Goal: Task Accomplishment & Management: Use online tool/utility

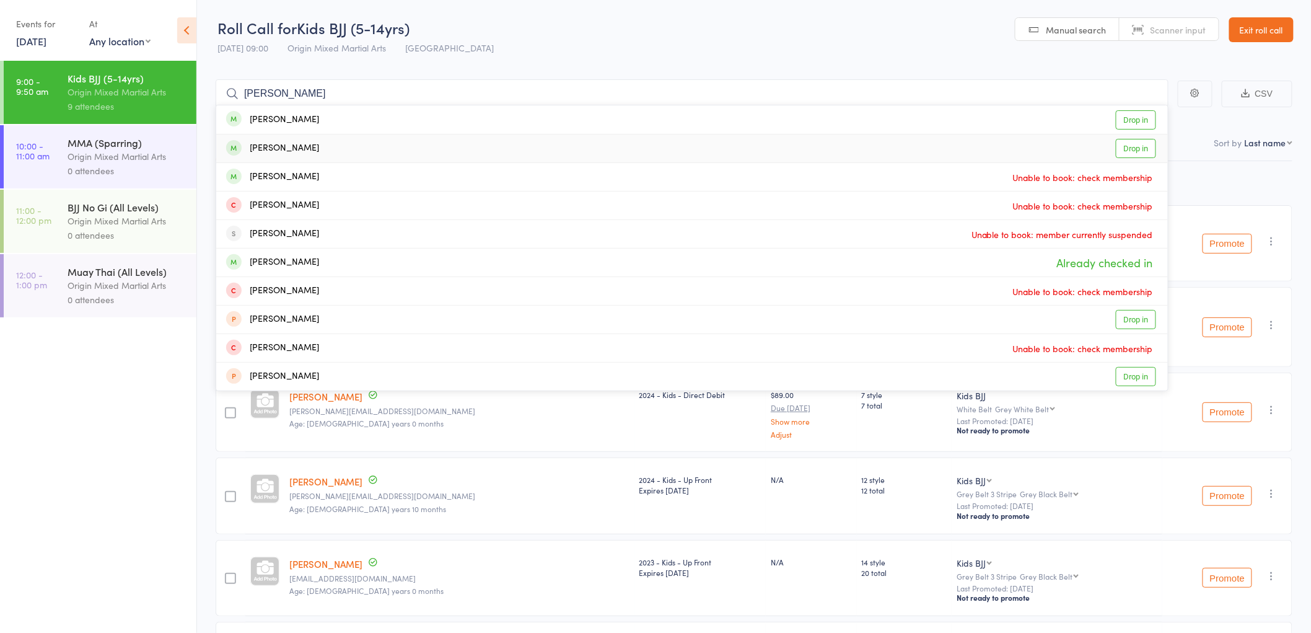
type input "[PERSON_NAME]"
click at [357, 140] on div "[PERSON_NAME] Drop in" at bounding box center [692, 148] width 952 height 28
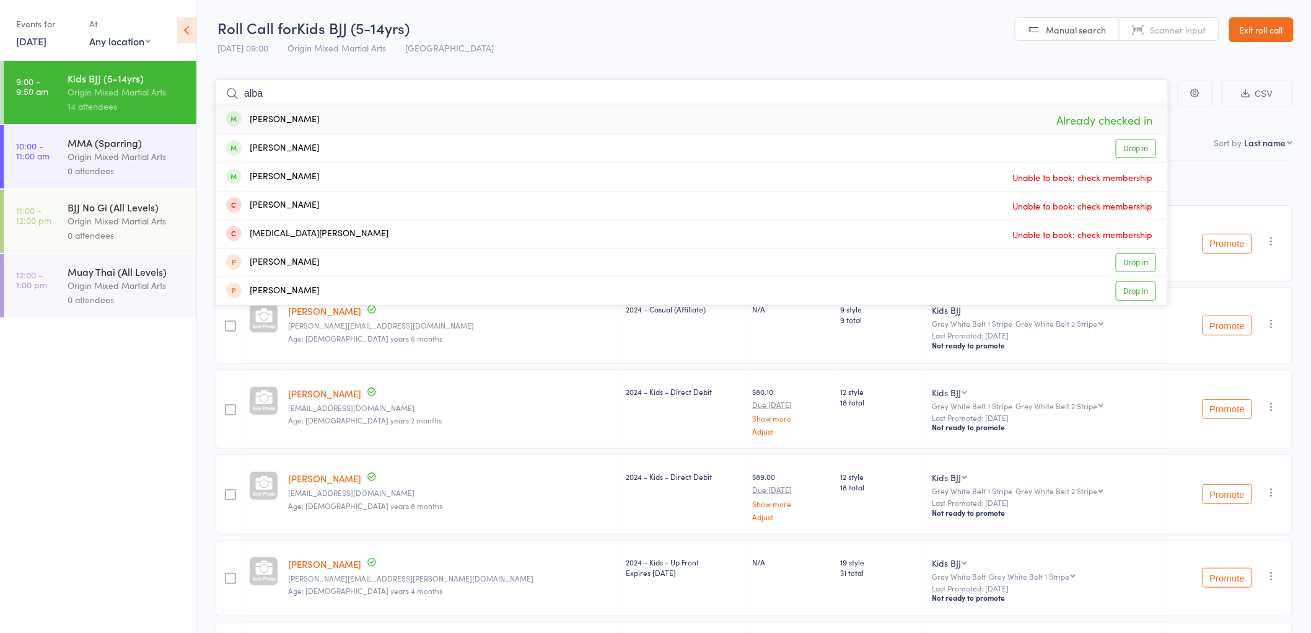
type input "alba"
click at [273, 119] on div "[PERSON_NAME]" at bounding box center [272, 120] width 93 height 14
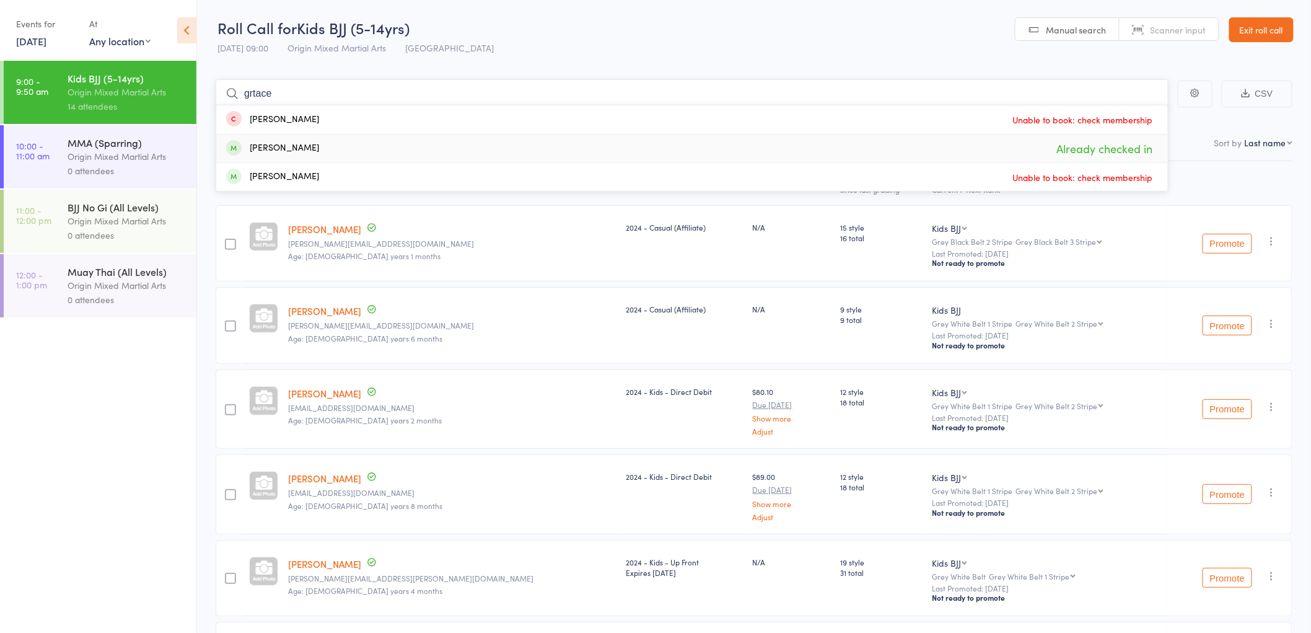
type input "grtace"
click at [276, 147] on div "[PERSON_NAME]" at bounding box center [272, 148] width 93 height 14
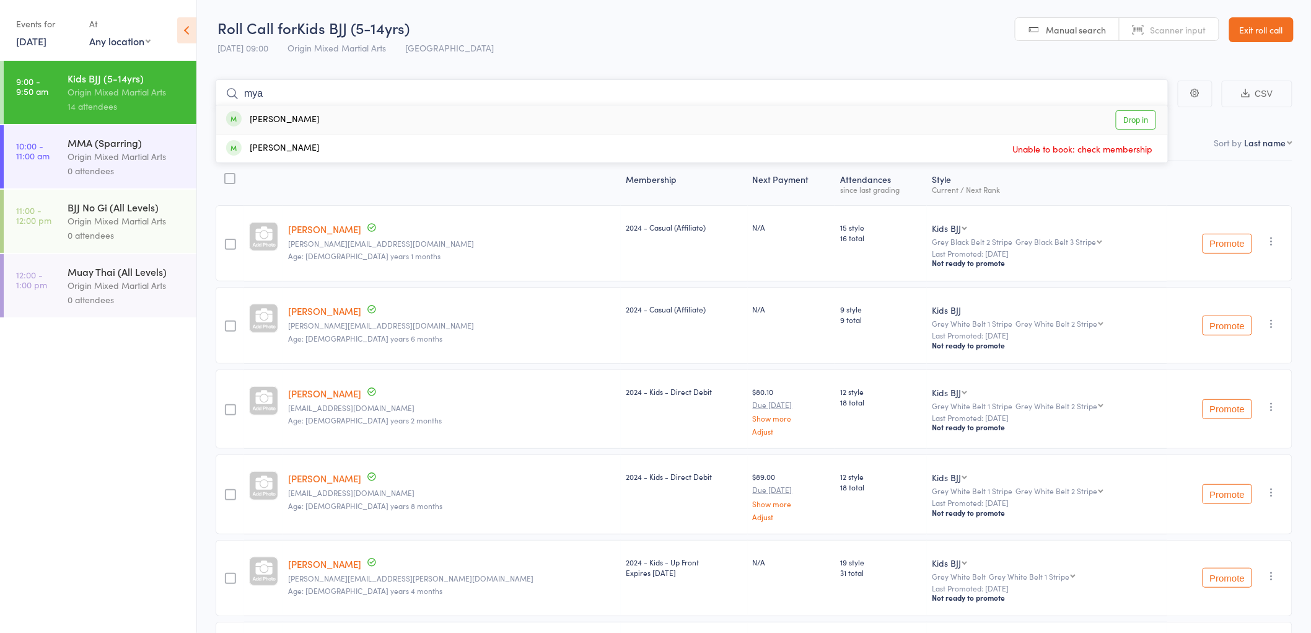
type input "mya"
click at [301, 115] on div "[PERSON_NAME] Drop in" at bounding box center [692, 119] width 952 height 29
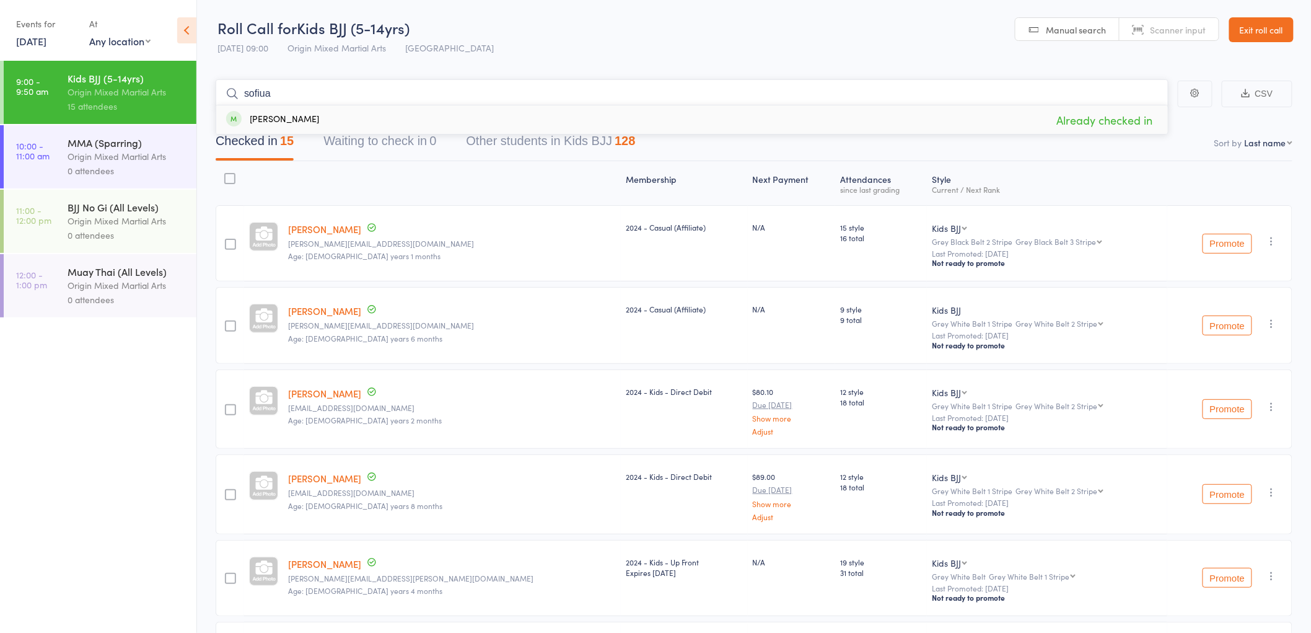
type input "sofiua"
click at [299, 121] on div "[PERSON_NAME] Already checked in" at bounding box center [692, 119] width 952 height 29
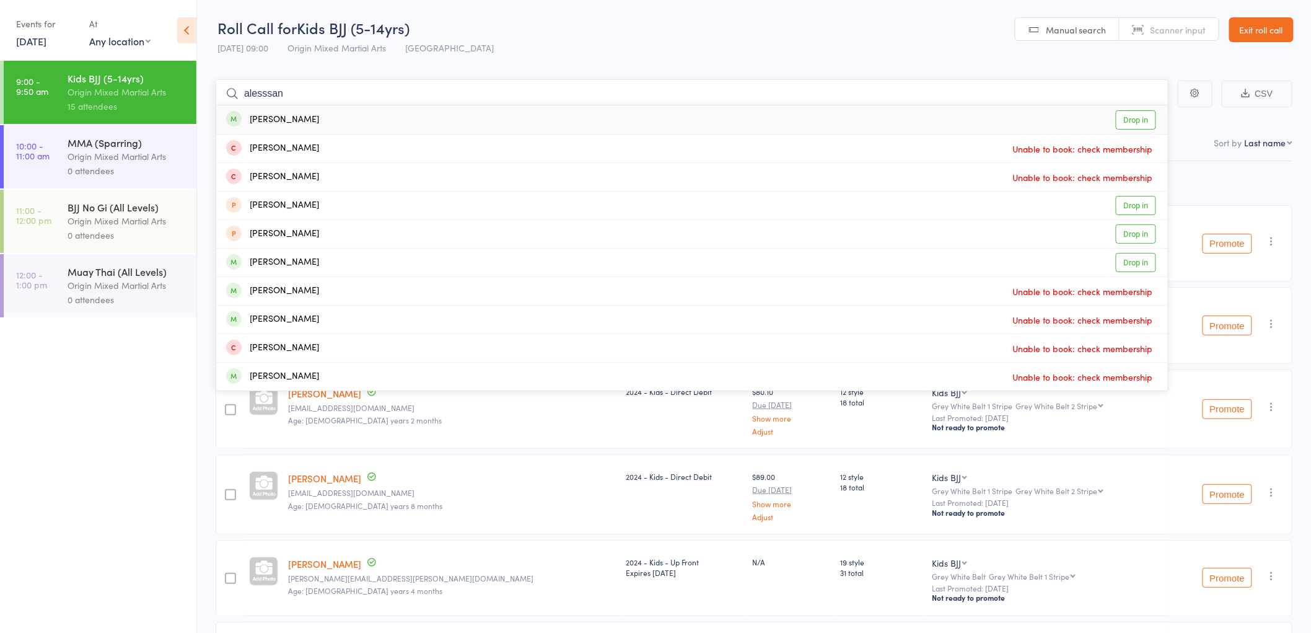
type input "alesssan"
click at [298, 121] on div "[PERSON_NAME]" at bounding box center [272, 120] width 93 height 14
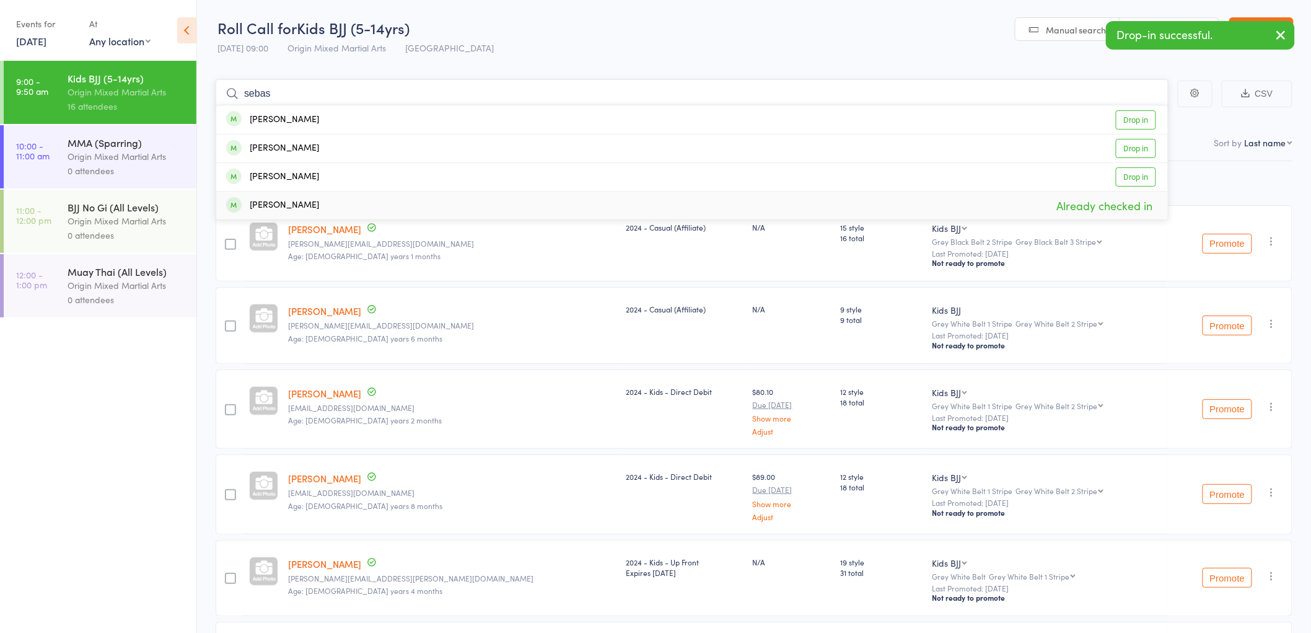
type input "sebas"
click at [293, 202] on div "[PERSON_NAME]" at bounding box center [272, 205] width 93 height 14
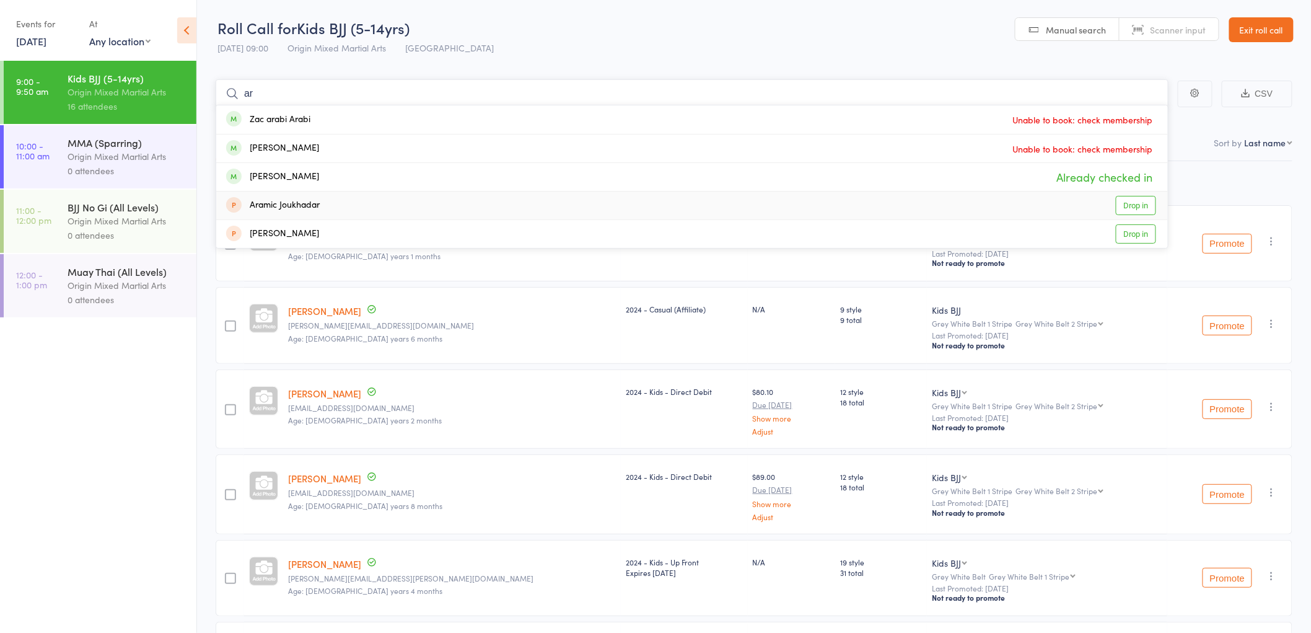
type input "a"
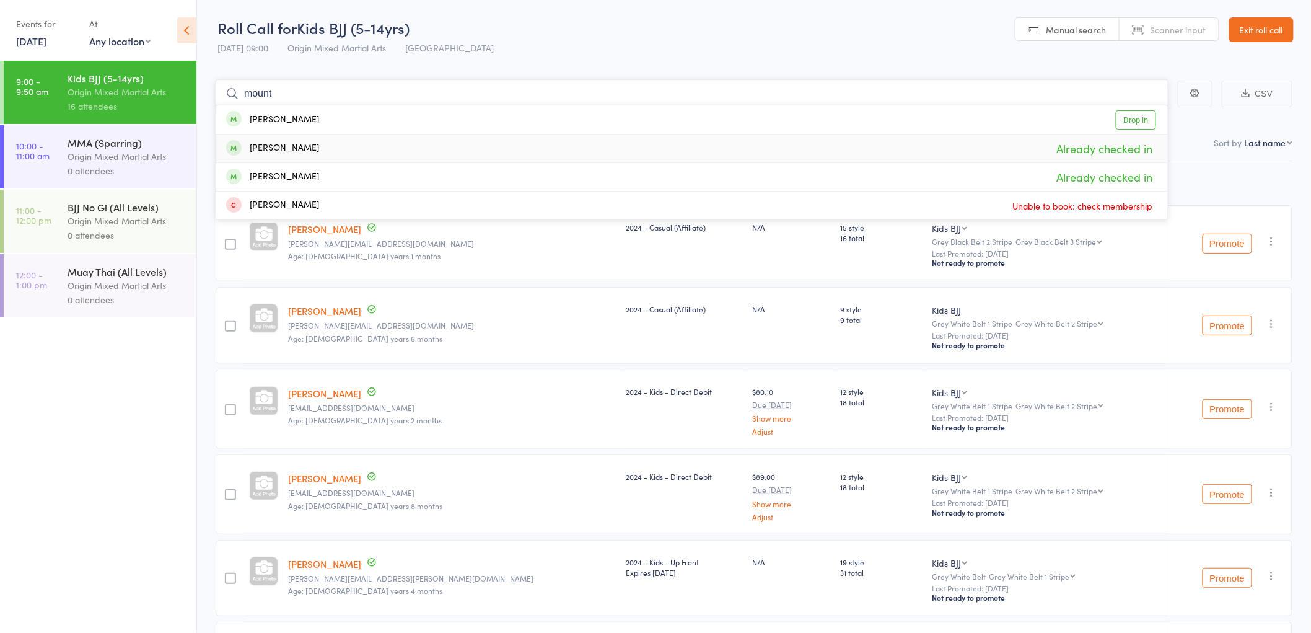
type input "mount"
click at [319, 144] on div "[PERSON_NAME]" at bounding box center [272, 148] width 93 height 14
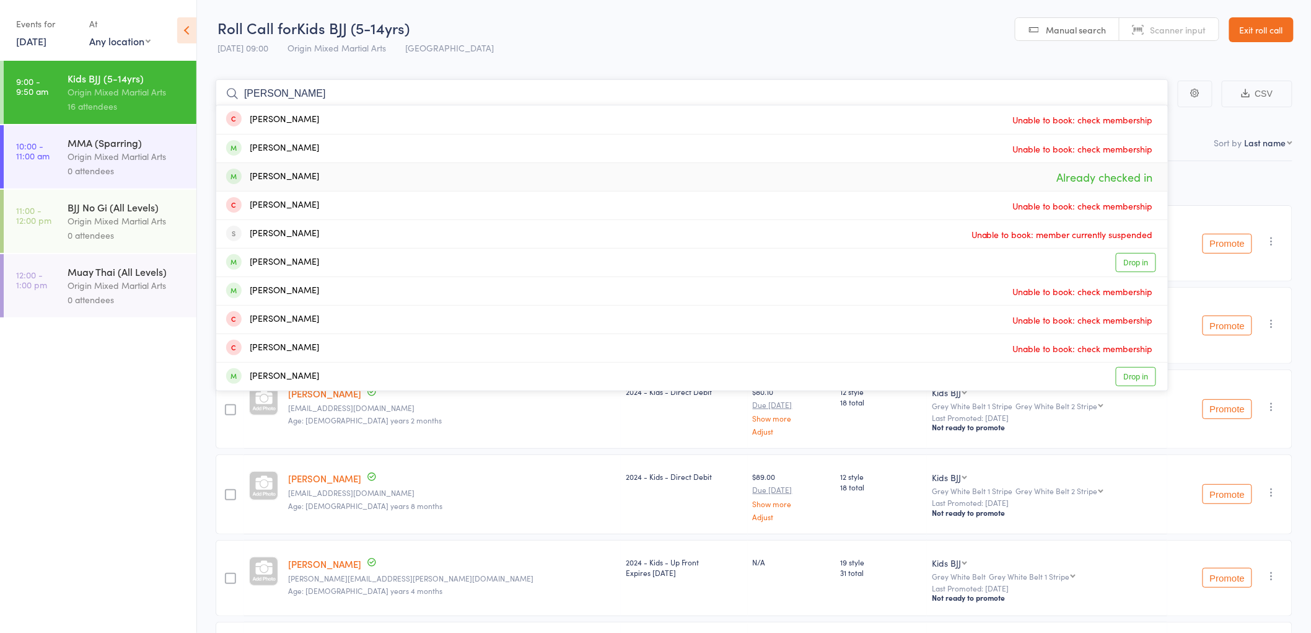
type input "[PERSON_NAME]"
click at [308, 170] on div "[PERSON_NAME]" at bounding box center [272, 177] width 93 height 14
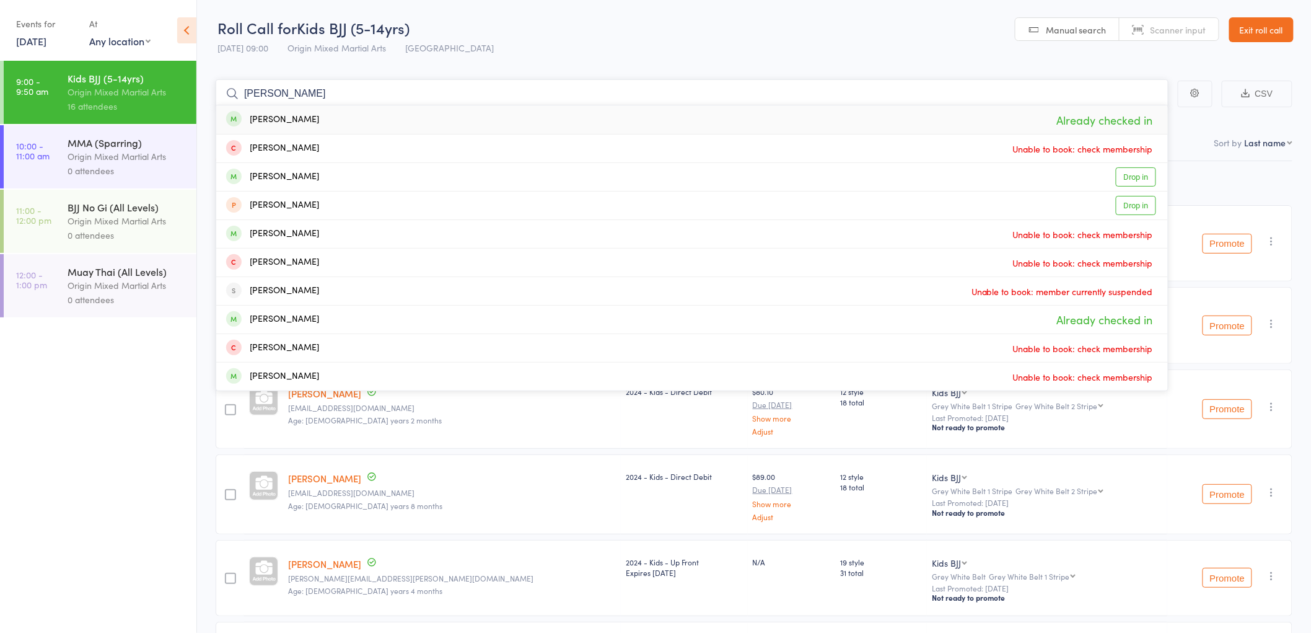
type input "[PERSON_NAME]"
click at [298, 114] on div "[PERSON_NAME] Already checked in" at bounding box center [692, 119] width 952 height 29
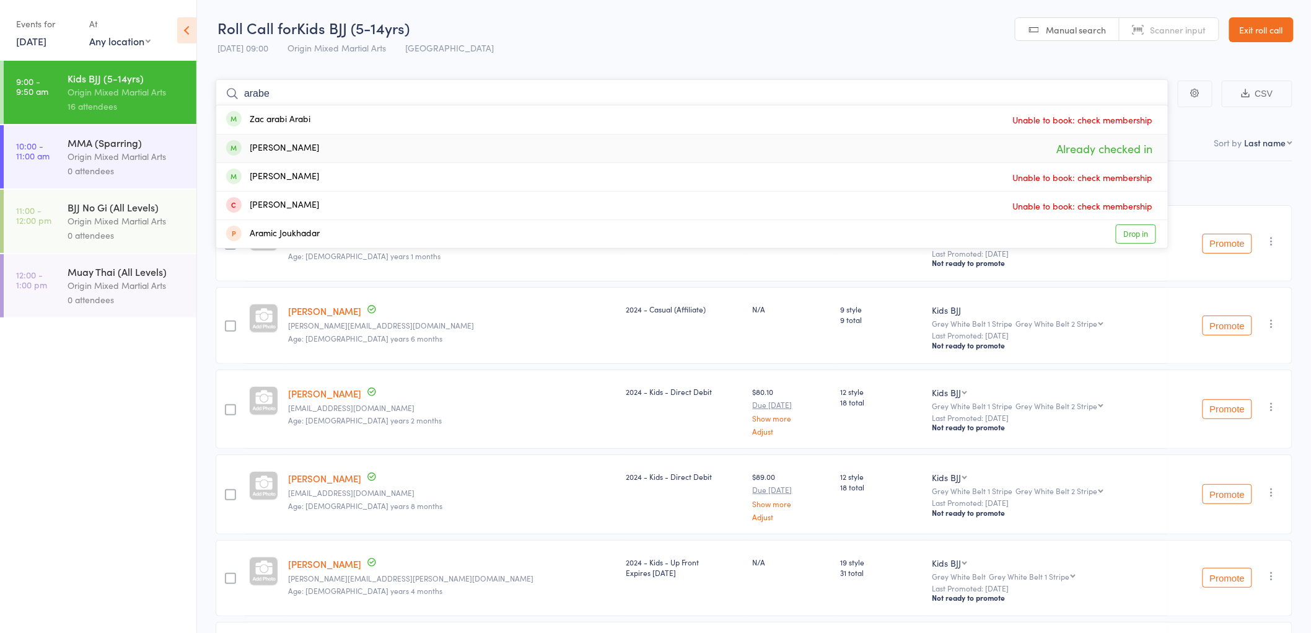
type input "arabe"
click at [289, 139] on div "[PERSON_NAME] Already checked in" at bounding box center [692, 148] width 952 height 28
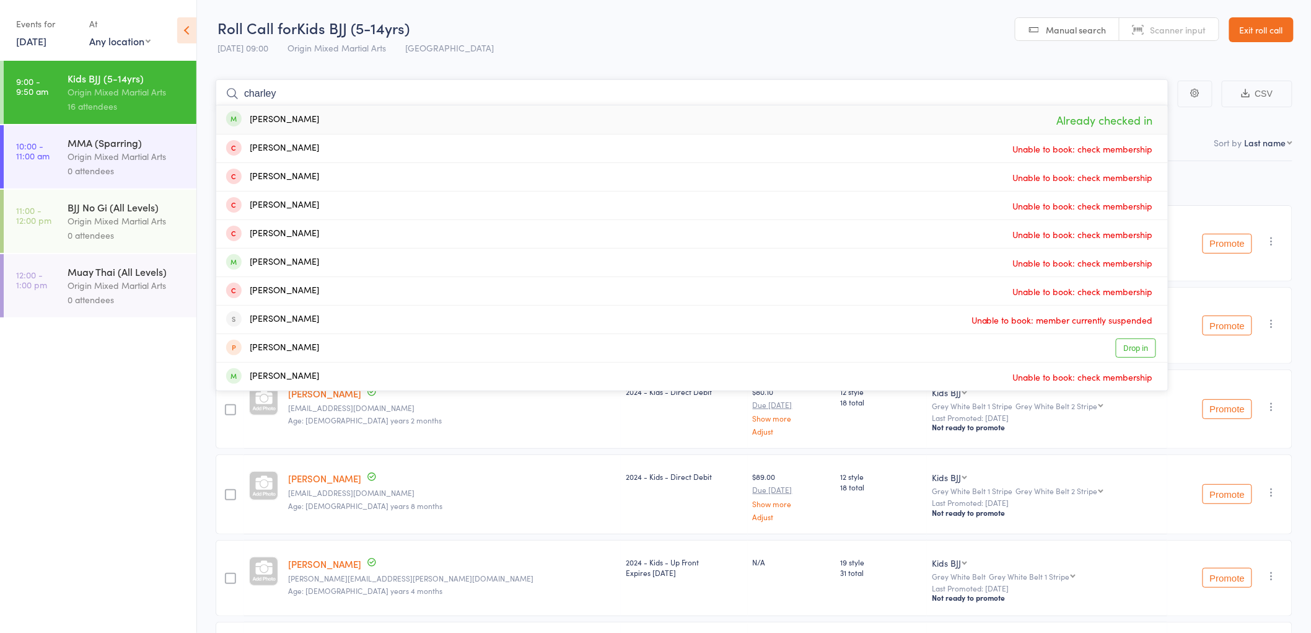
type input "charley"
click at [304, 114] on div "[PERSON_NAME]" at bounding box center [272, 120] width 93 height 14
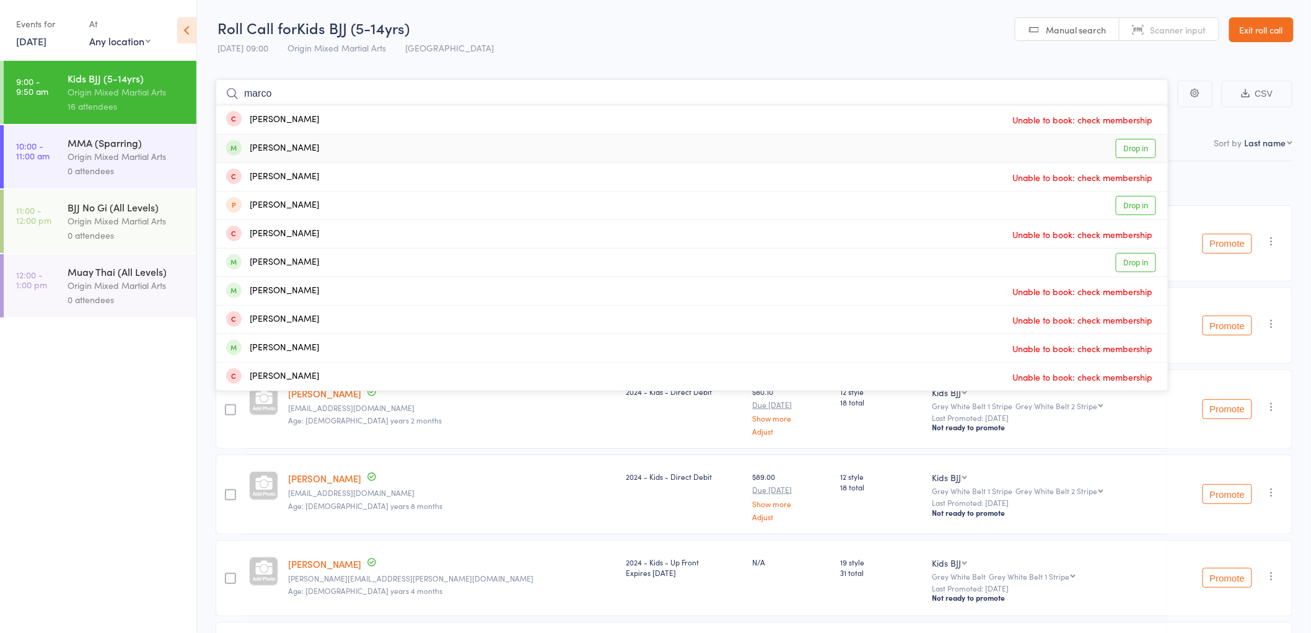
type input "marco"
click at [308, 140] on div "[PERSON_NAME] Drop in" at bounding box center [692, 148] width 952 height 28
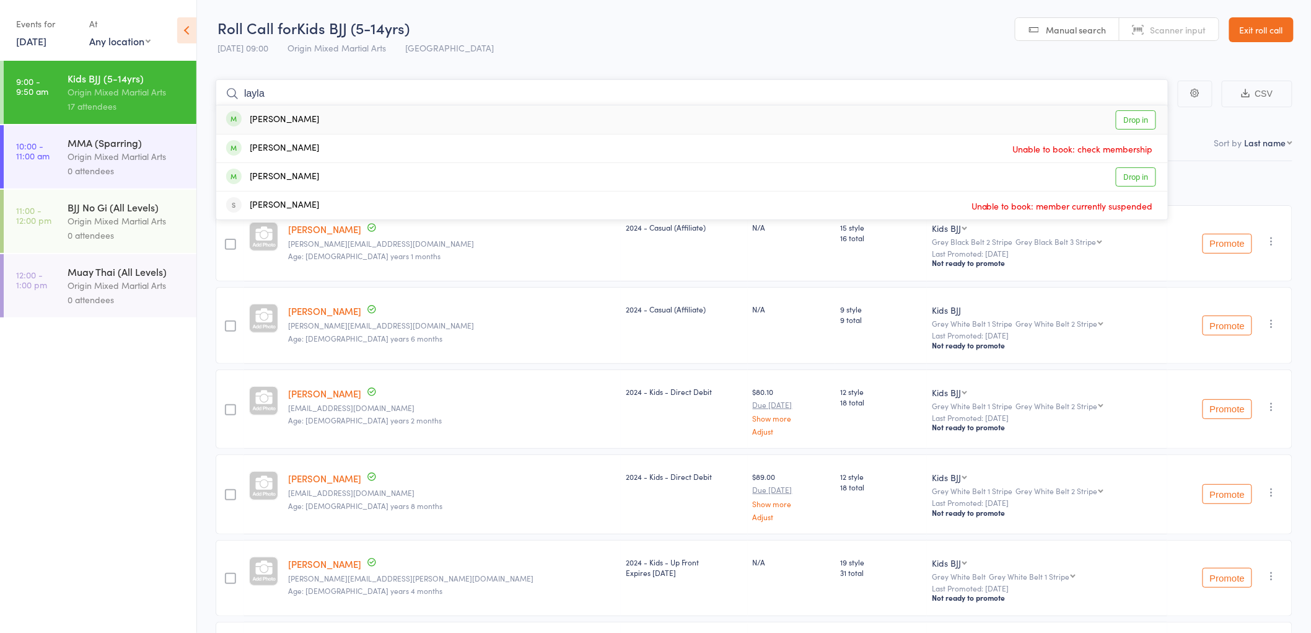
type input "layla"
click at [302, 118] on div "[PERSON_NAME] Drop in" at bounding box center [692, 119] width 952 height 29
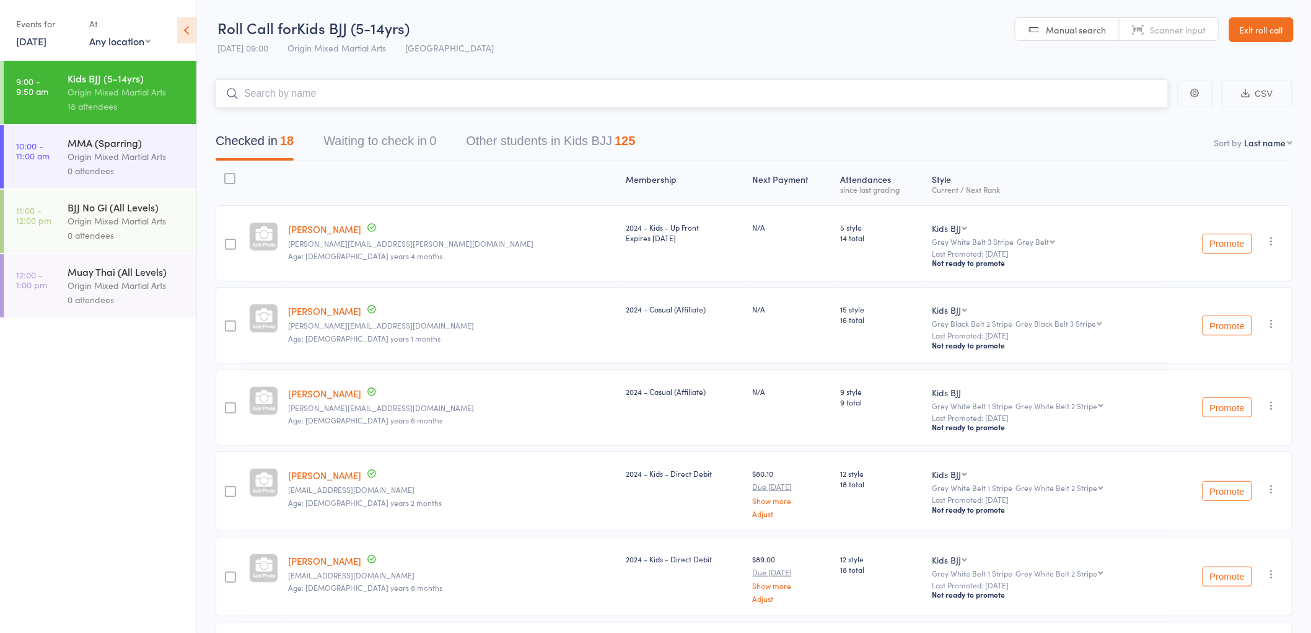
click at [331, 96] on input "search" at bounding box center [692, 93] width 953 height 29
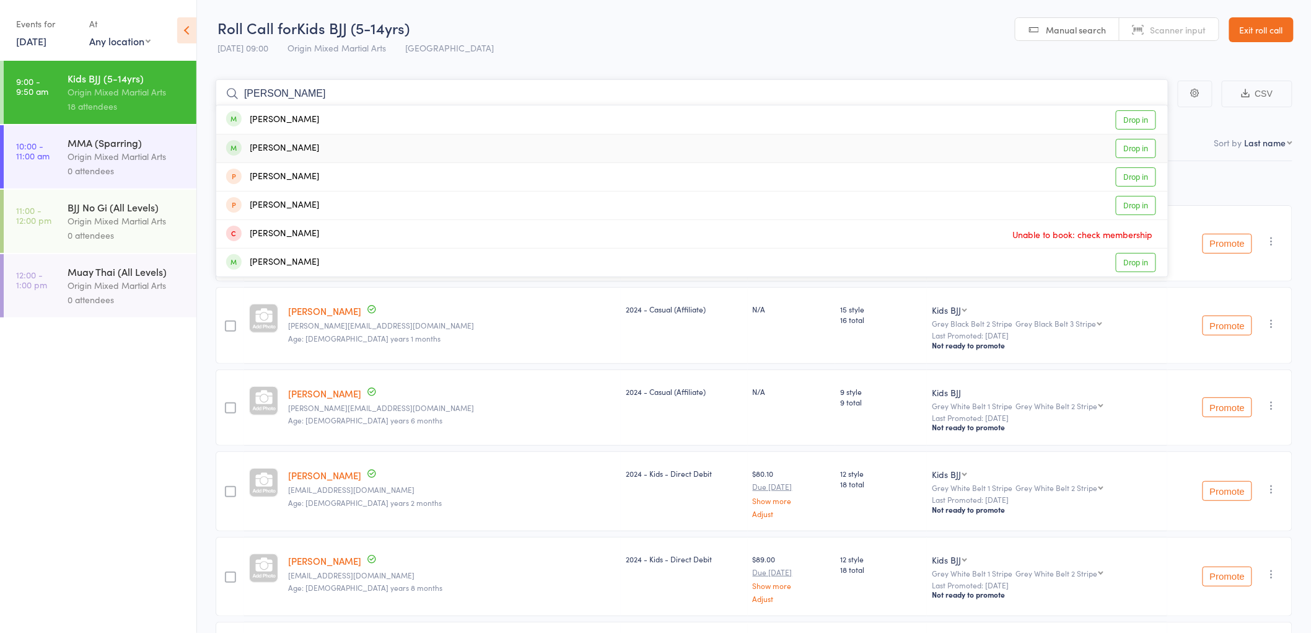
type input "[PERSON_NAME]"
click at [347, 144] on div "[PERSON_NAME] Drop in" at bounding box center [692, 148] width 952 height 28
